Goal: Check status: Check status

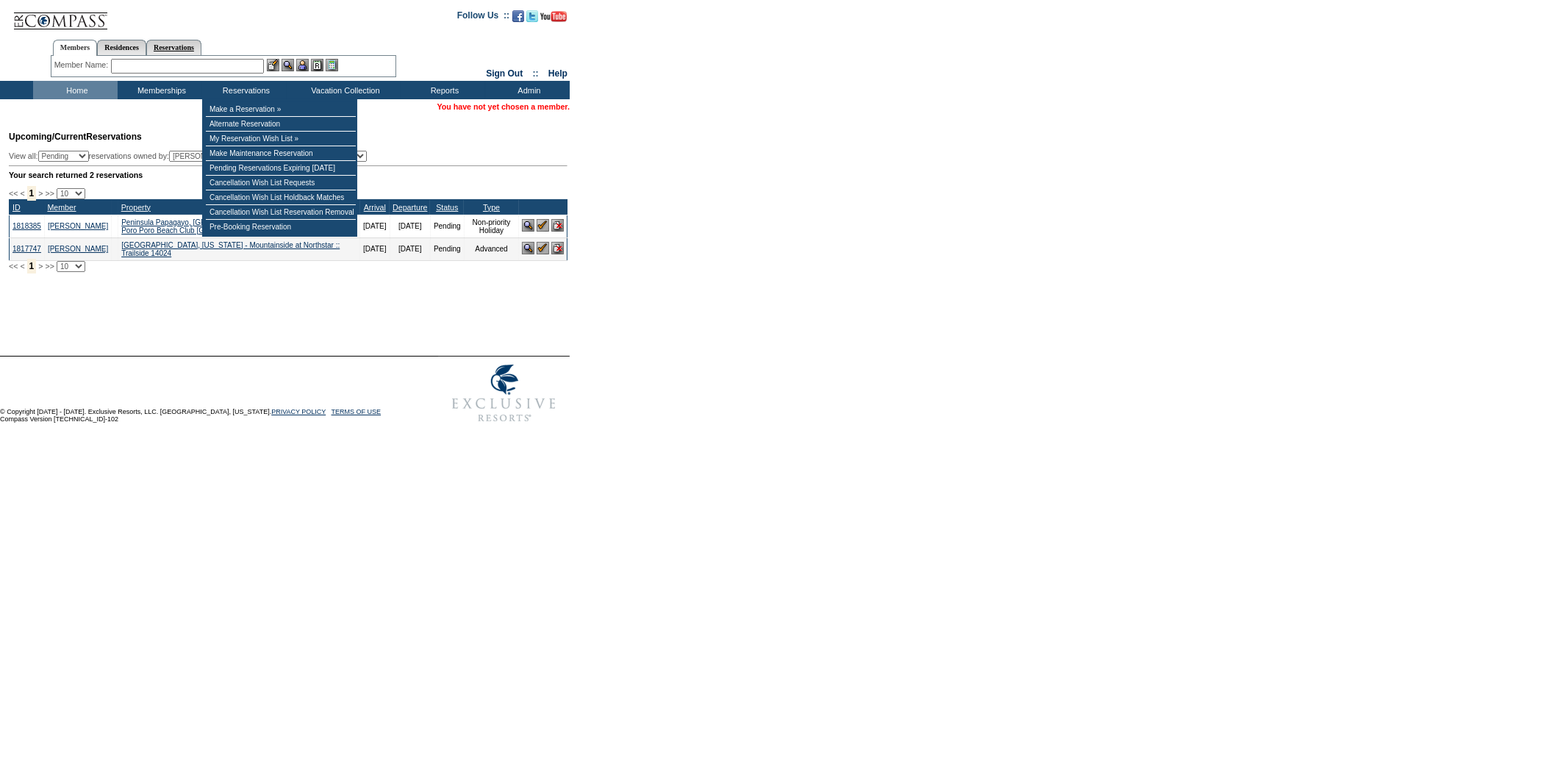
click at [195, 48] on link "Reservations" at bounding box center [174, 47] width 55 height 16
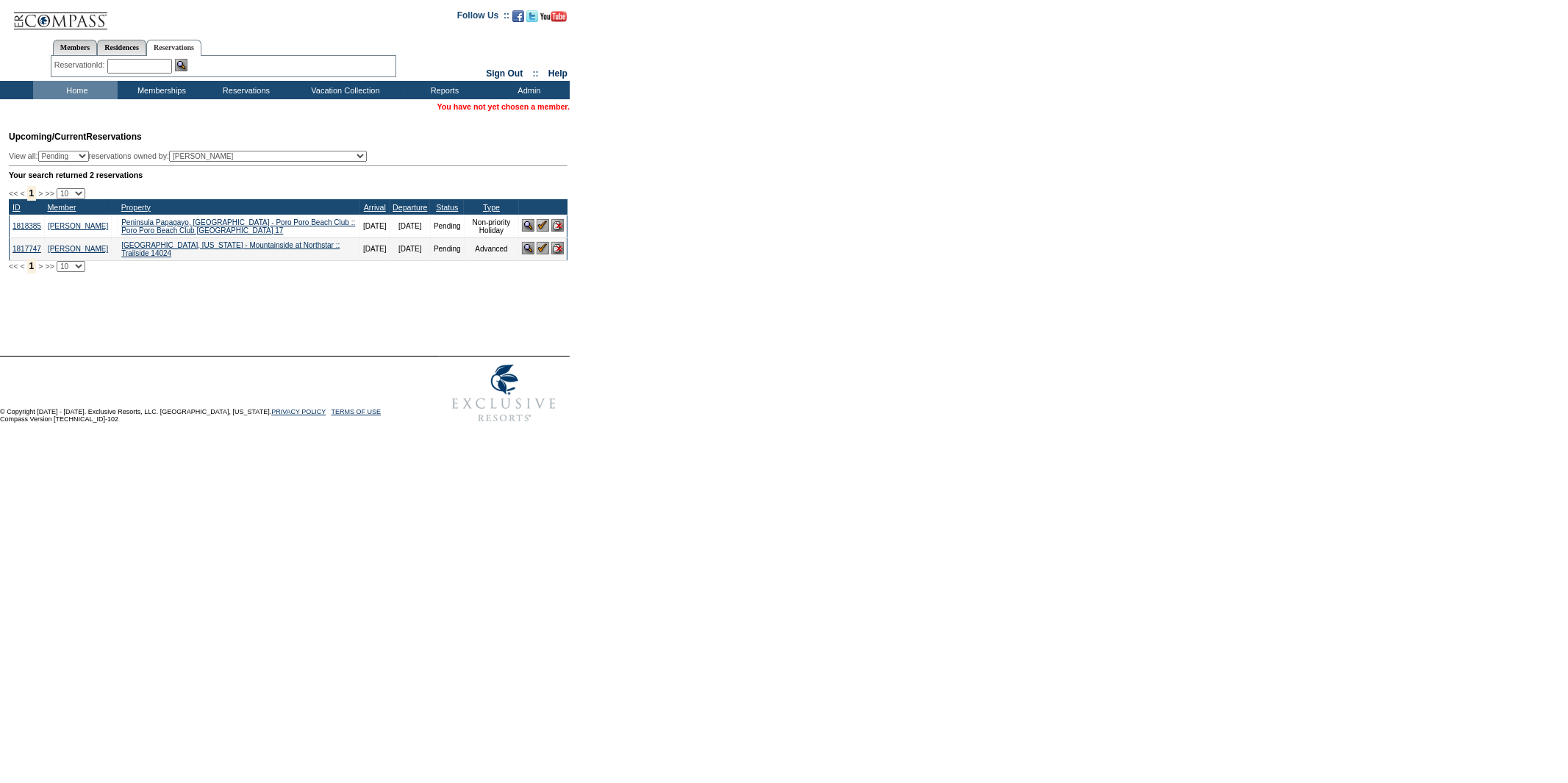
click at [122, 69] on input "text" at bounding box center [139, 66] width 65 height 15
paste input "1730500"
type input "1730500"
click at [186, 64] on img at bounding box center [180, 65] width 13 height 13
